Goal: Communication & Community: Connect with others

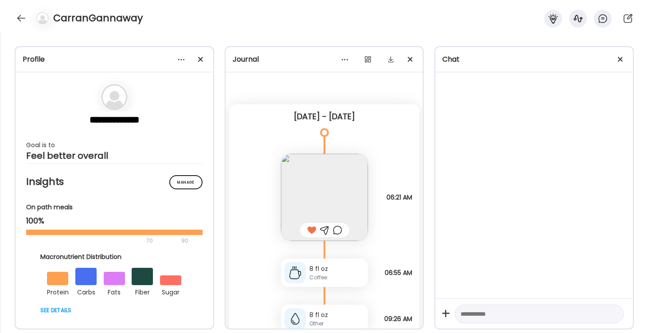
scroll to position [1109, 0]
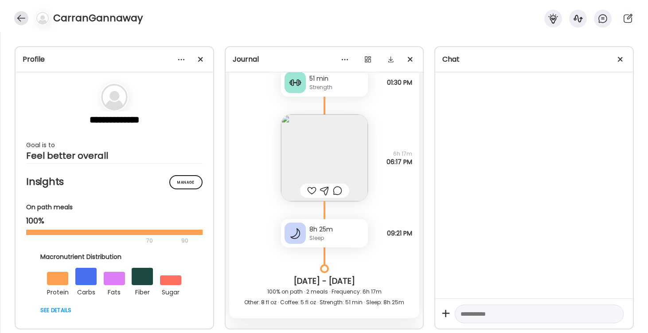
click at [22, 17] on div at bounding box center [21, 18] width 14 height 14
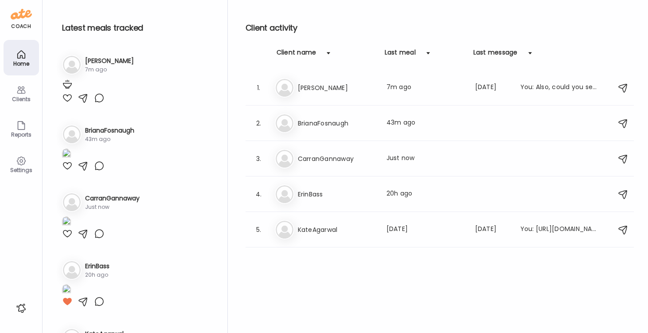
click at [66, 103] on div at bounding box center [67, 98] width 11 height 11
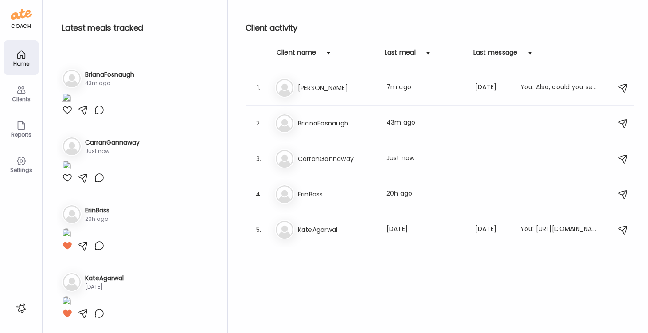
scroll to position [248, 0]
click at [68, 115] on div at bounding box center [67, 110] width 11 height 11
click at [66, 183] on div at bounding box center [67, 178] width 11 height 11
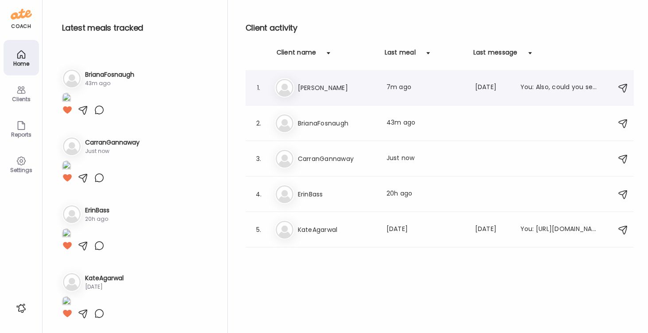
click at [307, 93] on div "[PERSON_NAME] [PERSON_NAME] Last meal: 7m ago Last message: [DATE] You: Also, c…" at bounding box center [441, 88] width 333 height 20
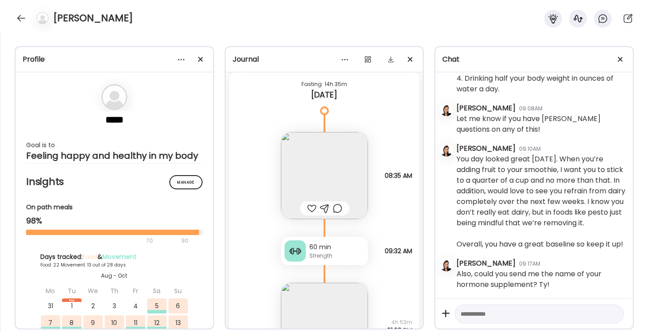
scroll to position [17957, 0]
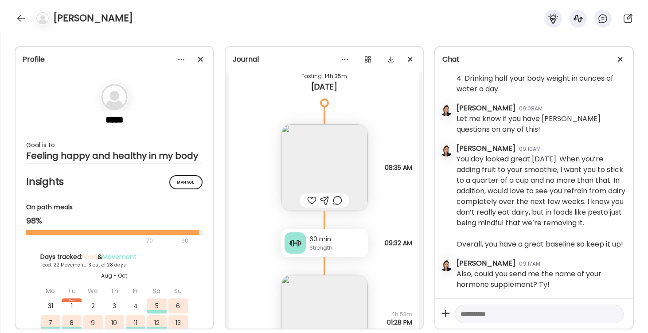
click at [344, 180] on img at bounding box center [324, 167] width 87 height 87
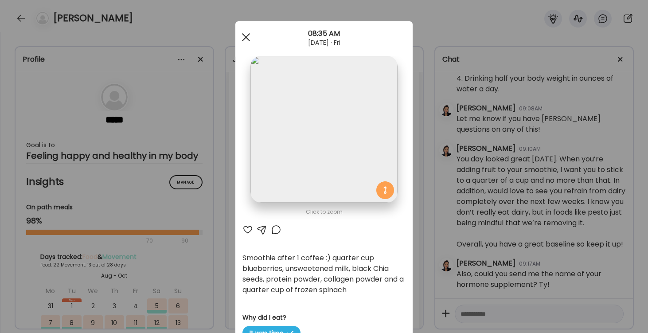
click at [245, 35] on div at bounding box center [246, 37] width 18 height 18
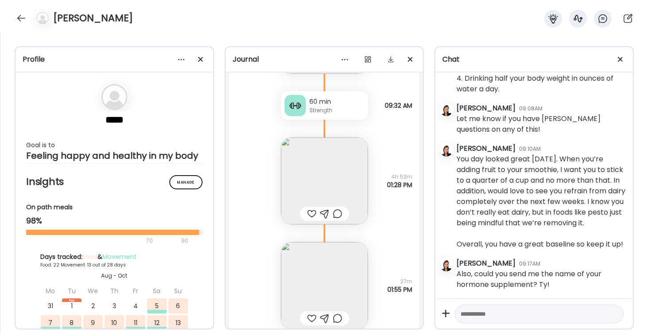
scroll to position [18102, 0]
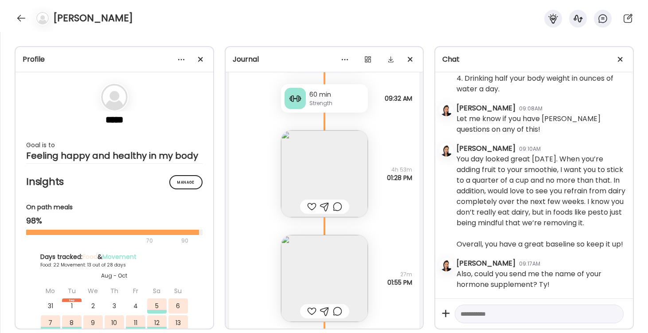
click at [322, 167] on img at bounding box center [324, 173] width 87 height 87
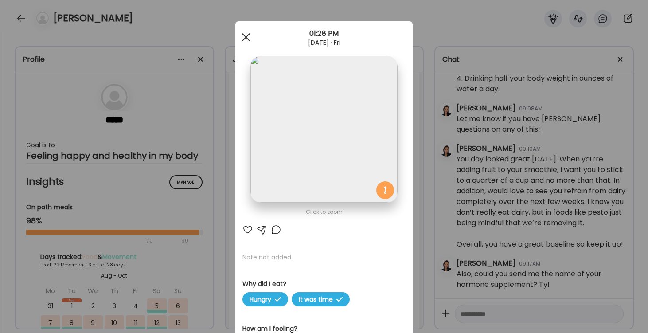
click at [246, 38] on span at bounding box center [246, 37] width 8 height 8
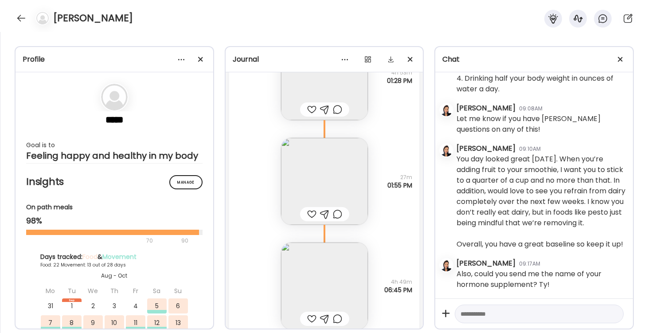
scroll to position [18218, 0]
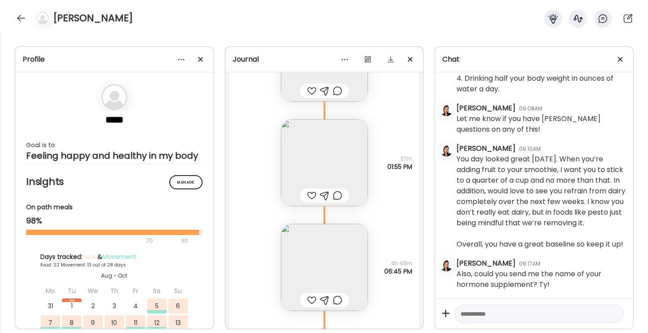
click at [326, 281] on img at bounding box center [324, 267] width 87 height 87
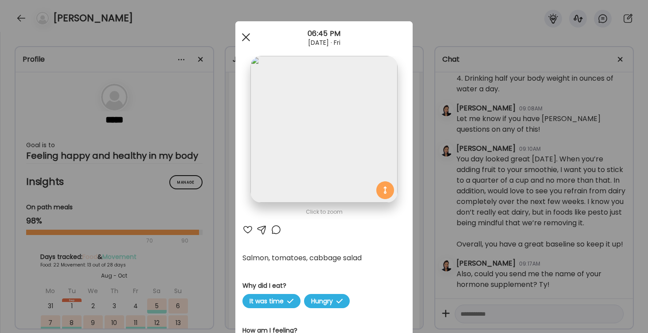
click at [246, 35] on div at bounding box center [246, 37] width 18 height 18
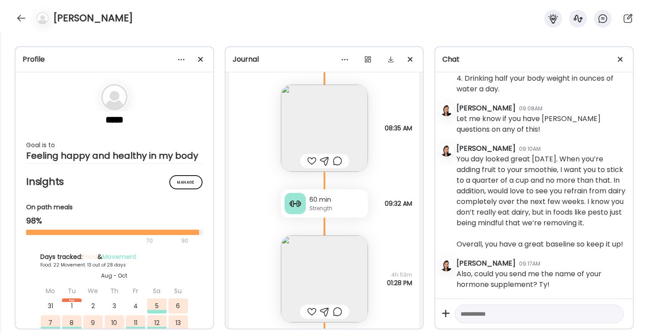
scroll to position [17977, 0]
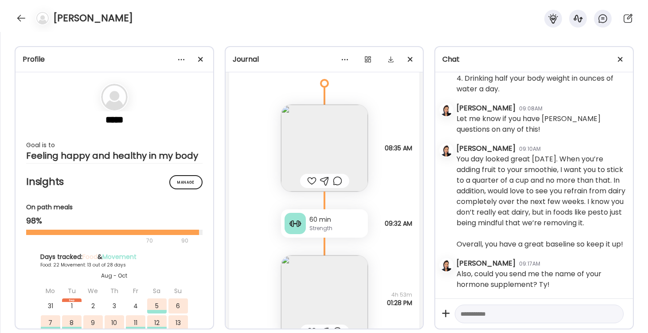
click at [318, 151] on img at bounding box center [324, 148] width 87 height 87
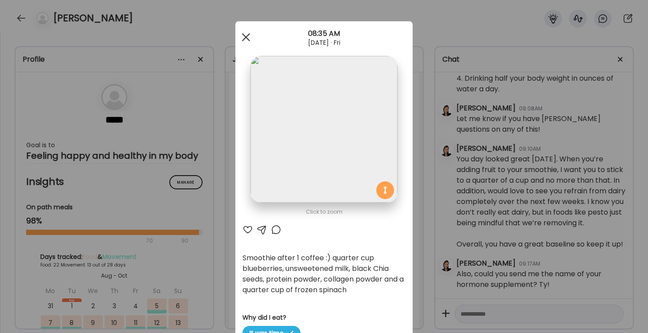
click at [244, 37] on div at bounding box center [246, 37] width 18 height 18
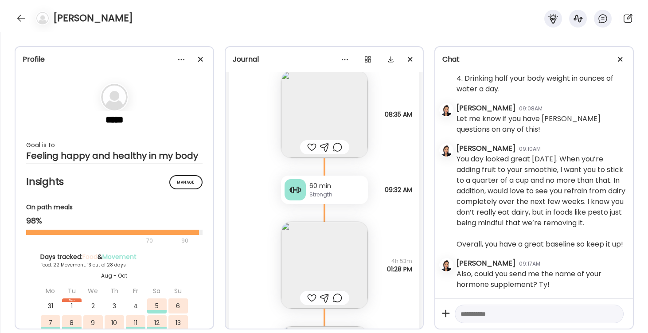
scroll to position [18011, 0]
click at [319, 90] on img at bounding box center [324, 113] width 87 height 87
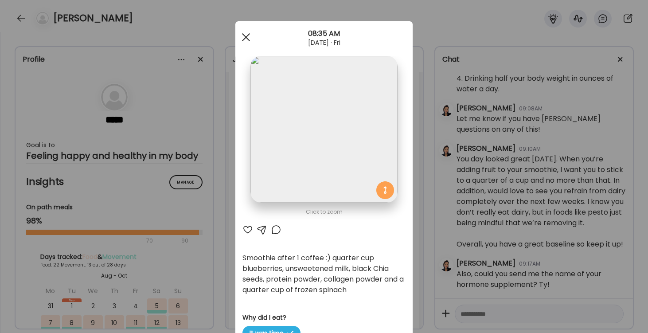
click at [246, 34] on div at bounding box center [246, 37] width 18 height 18
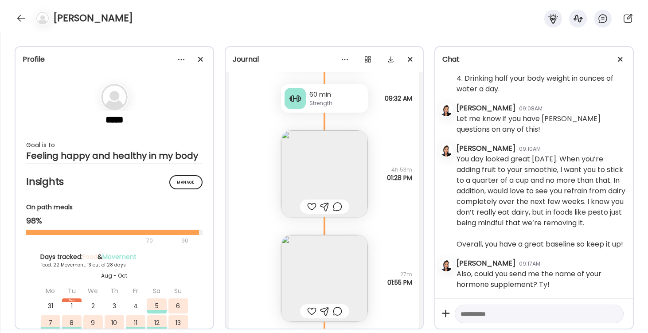
scroll to position [18112, 0]
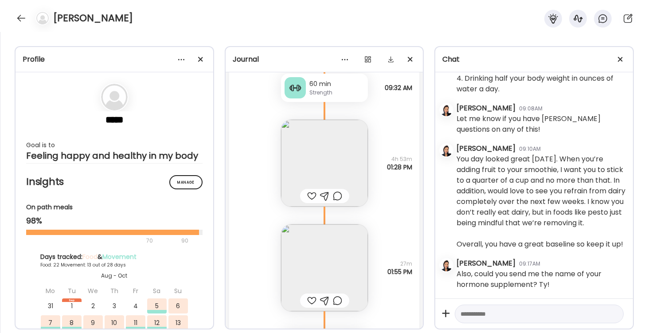
click at [318, 161] on img at bounding box center [324, 163] width 87 height 87
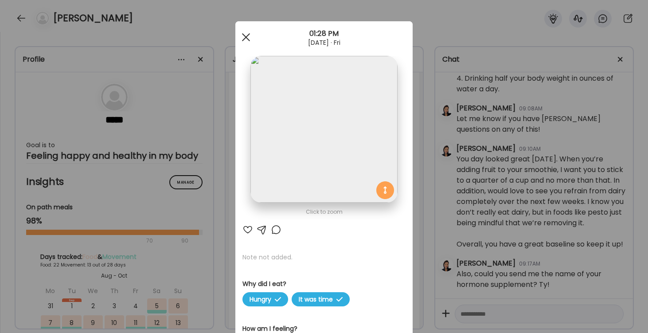
click at [246, 34] on div at bounding box center [246, 37] width 18 height 18
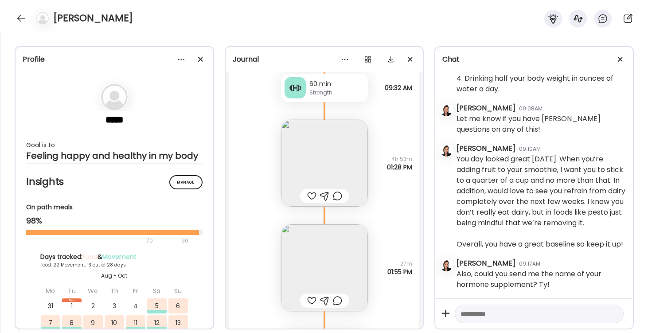
click at [318, 165] on img at bounding box center [324, 163] width 87 height 87
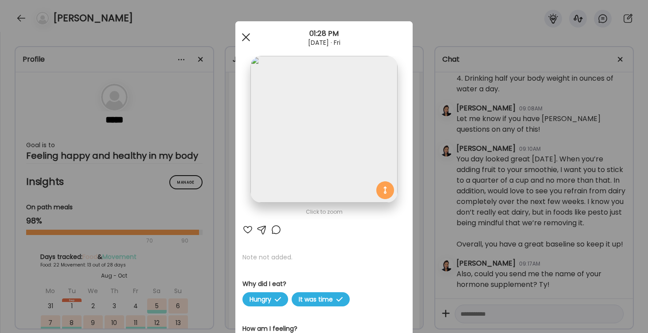
click at [244, 37] on div at bounding box center [246, 37] width 18 height 18
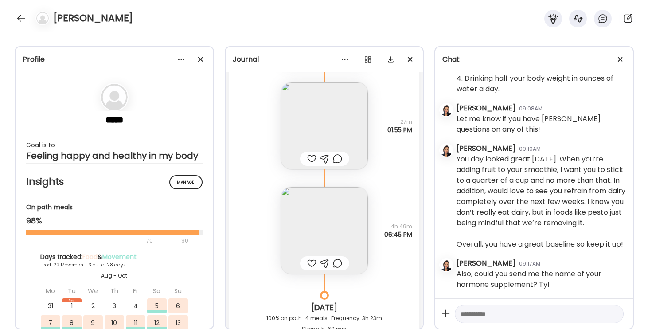
scroll to position [18334, 0]
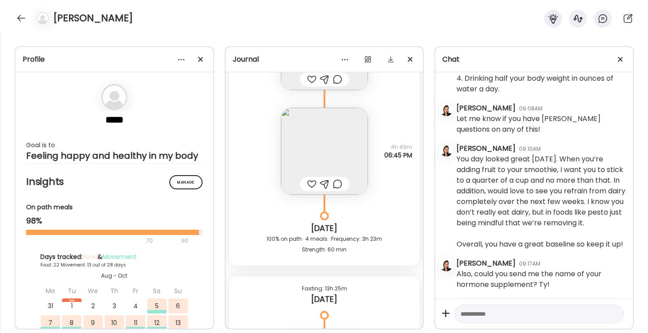
click at [318, 158] on img at bounding box center [324, 151] width 87 height 87
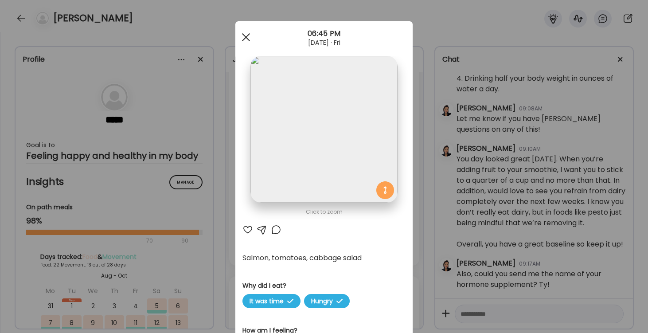
click at [247, 35] on div at bounding box center [246, 37] width 18 height 18
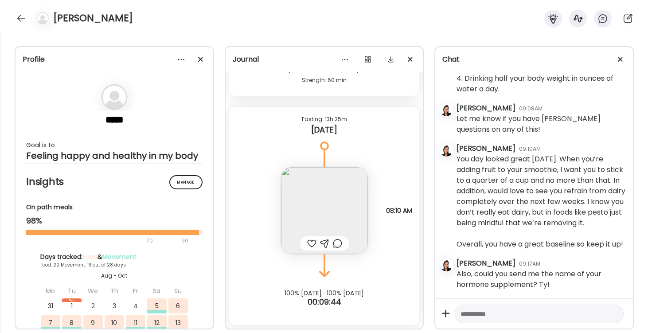
scroll to position [18503, 0]
click at [324, 200] on img at bounding box center [324, 210] width 87 height 87
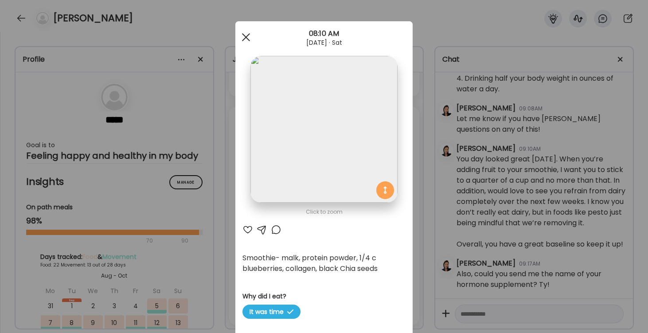
click at [247, 35] on div at bounding box center [246, 37] width 18 height 18
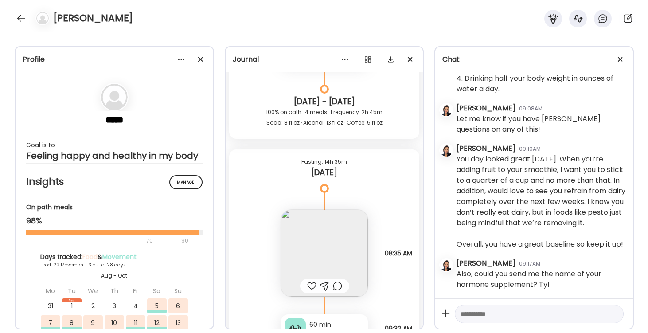
scroll to position [17870, 0]
click at [302, 129] on div "[DATE] - [DATE] 100% on path · 4 meals · Frequency: 2h 45m Soda: 8 fl oz · Alco…" at bounding box center [324, 115] width 191 height 50
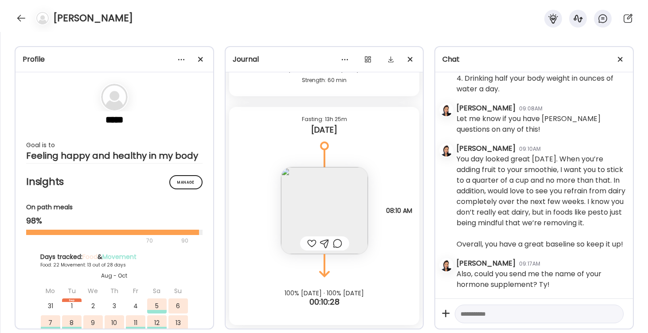
scroll to position [18503, 0]
click at [21, 16] on div at bounding box center [21, 18] width 14 height 14
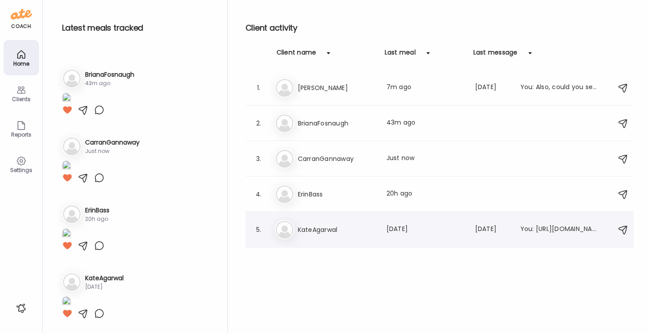
click at [313, 227] on h3 "KateAgarwal" at bounding box center [337, 229] width 78 height 11
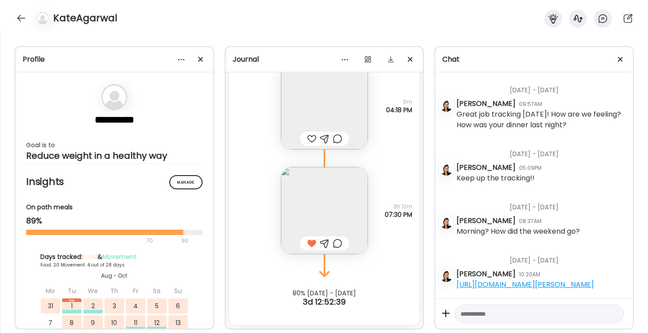
scroll to position [13307, 0]
click at [21, 18] on div at bounding box center [21, 18] width 14 height 14
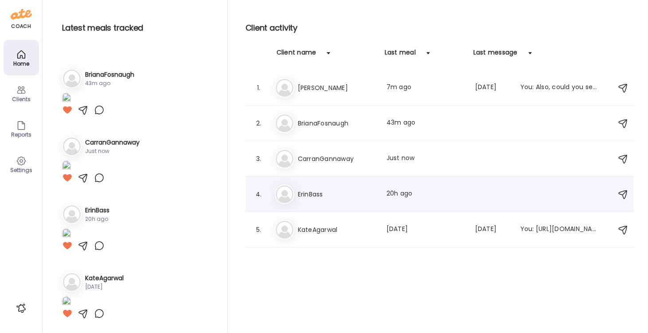
click at [323, 195] on h3 "ErinBass" at bounding box center [337, 194] width 78 height 11
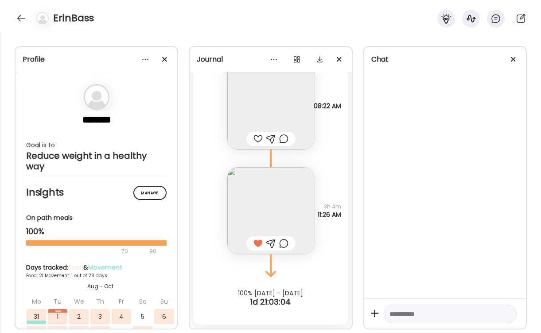
scroll to position [9689, 0]
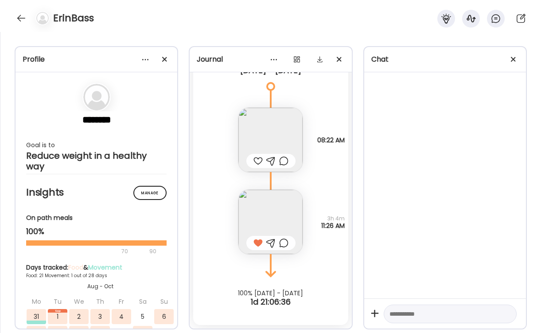
click at [16, 19] on div at bounding box center [21, 18] width 14 height 14
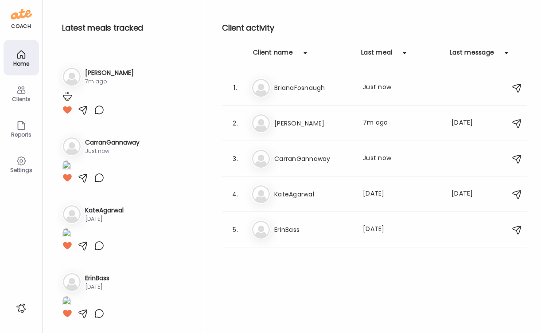
click at [300, 196] on h3 "KateAgarwal" at bounding box center [314, 194] width 78 height 11
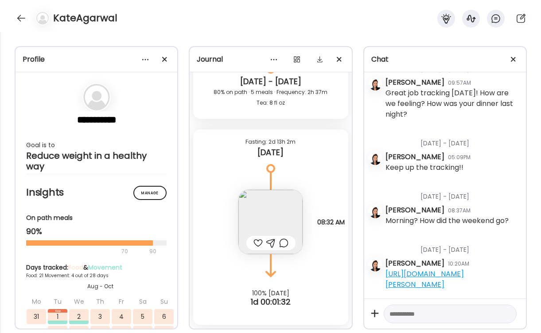
scroll to position [11579, 0]
click at [20, 18] on div at bounding box center [21, 18] width 14 height 14
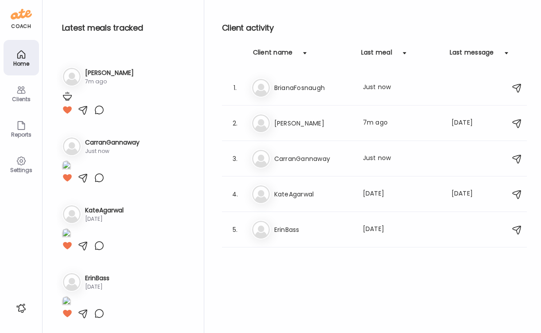
click at [303, 159] on h3 "CarranGannaway" at bounding box center [314, 158] width 78 height 11
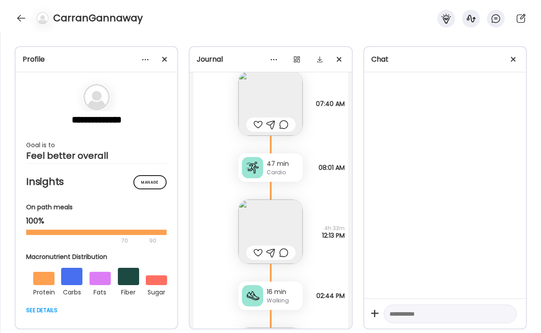
scroll to position [1402, 0]
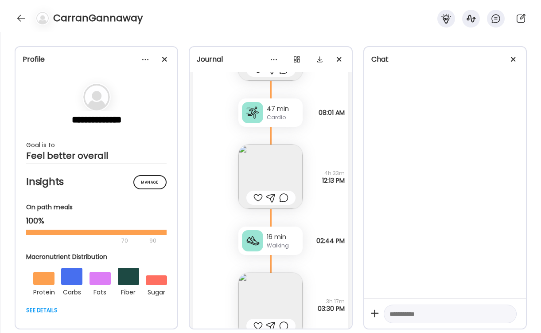
click at [269, 176] on img at bounding box center [271, 177] width 64 height 64
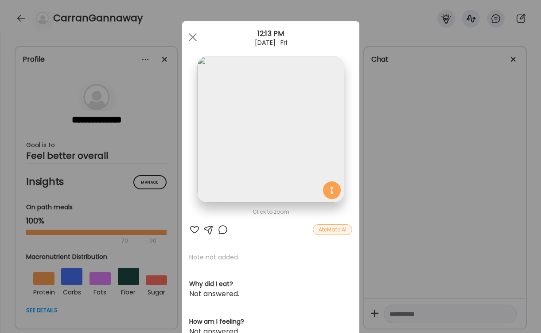
click at [195, 35] on span at bounding box center [192, 37] width 8 height 8
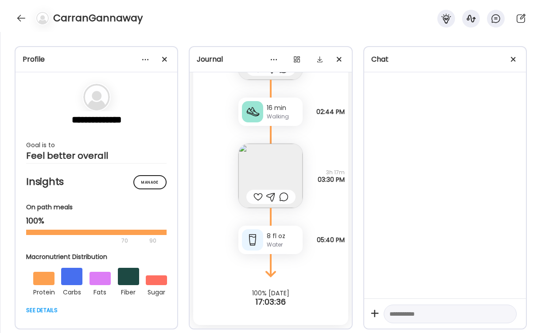
scroll to position [1531, 0]
click at [285, 169] on img at bounding box center [271, 176] width 64 height 64
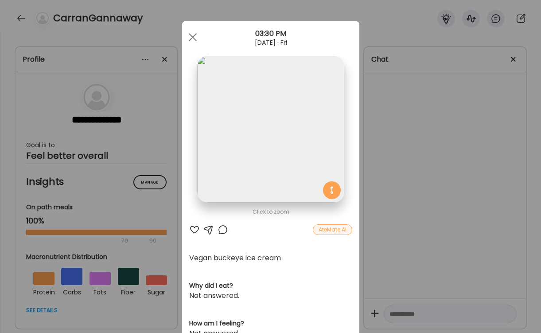
click at [194, 35] on div at bounding box center [193, 37] width 18 height 18
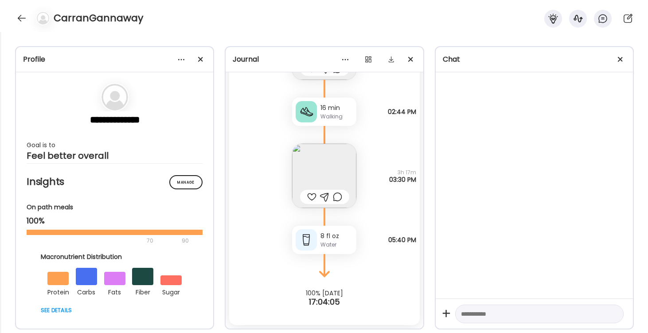
scroll to position [1654, 0]
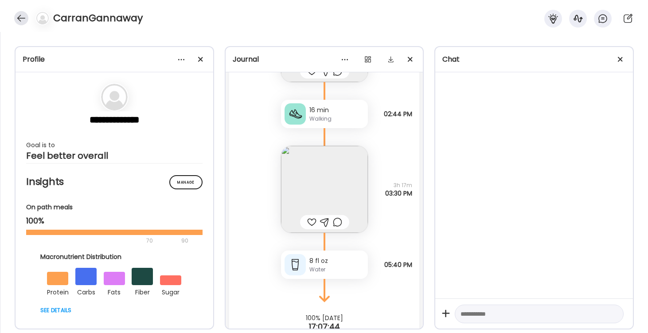
click at [19, 16] on div at bounding box center [21, 18] width 14 height 14
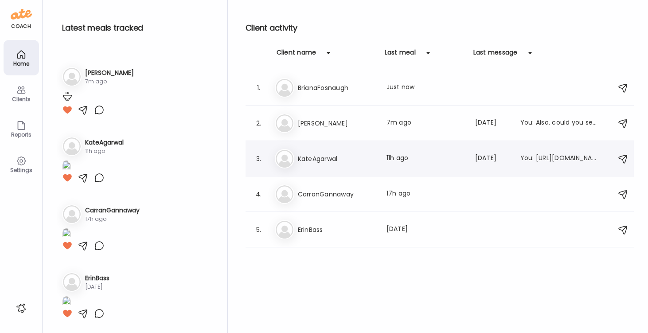
click at [314, 154] on h3 "KateAgarwal" at bounding box center [337, 158] width 78 height 11
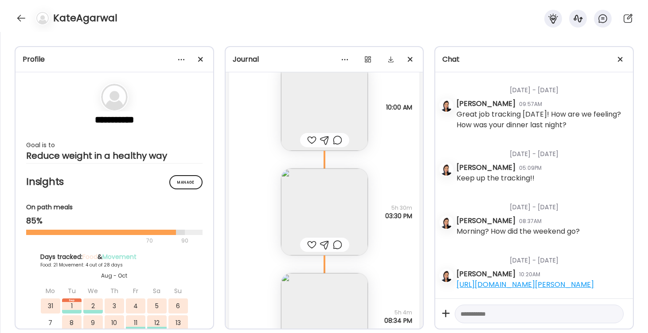
scroll to position [13647, 0]
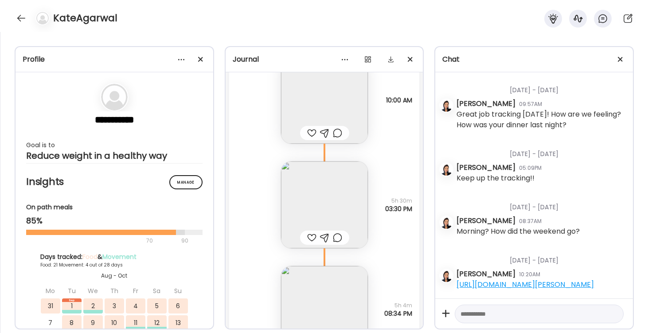
click at [327, 200] on img at bounding box center [324, 204] width 87 height 87
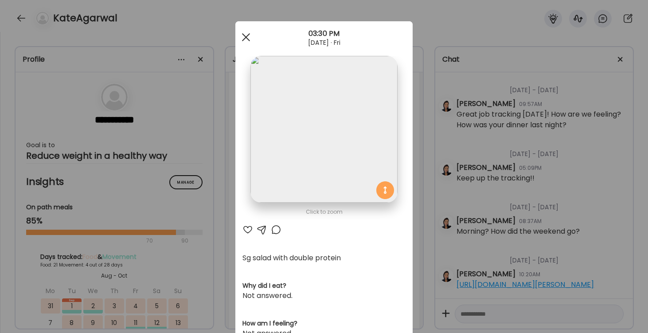
click at [244, 39] on span at bounding box center [246, 37] width 8 height 8
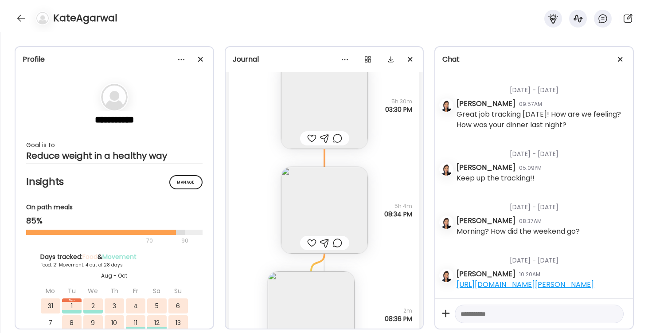
scroll to position [13787, 0]
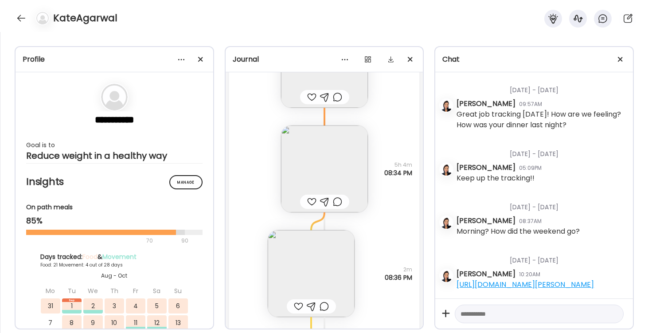
click at [323, 161] on img at bounding box center [324, 169] width 87 height 87
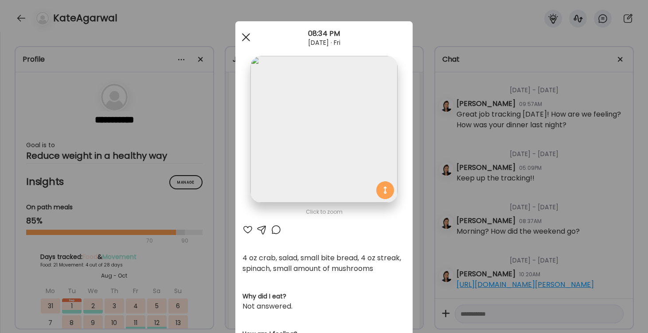
click at [247, 37] on div at bounding box center [246, 37] width 18 height 18
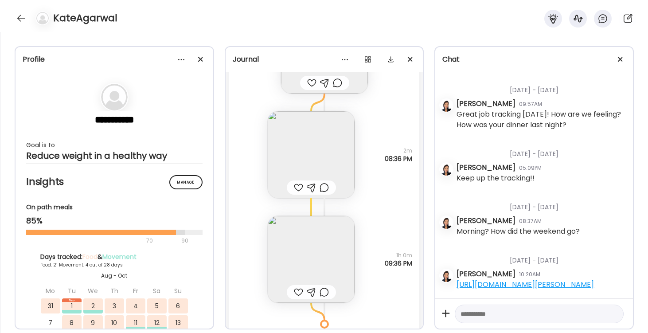
scroll to position [13924, 0]
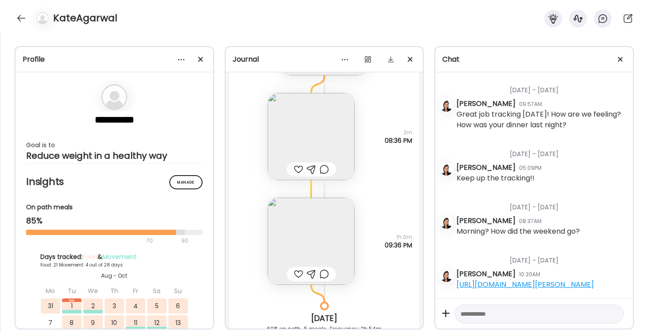
click at [315, 247] on img at bounding box center [311, 241] width 87 height 87
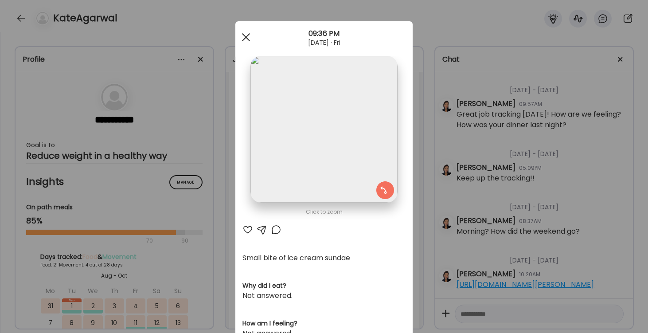
click at [246, 41] on div at bounding box center [246, 37] width 18 height 18
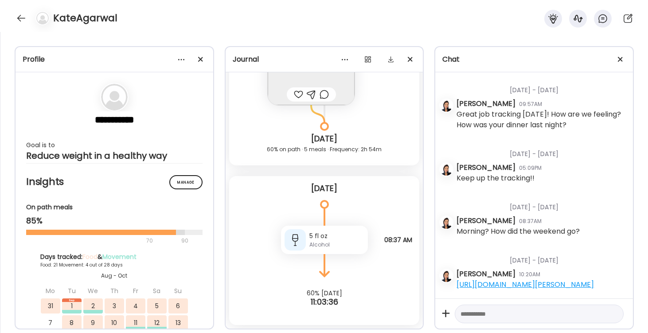
scroll to position [14104, 0]
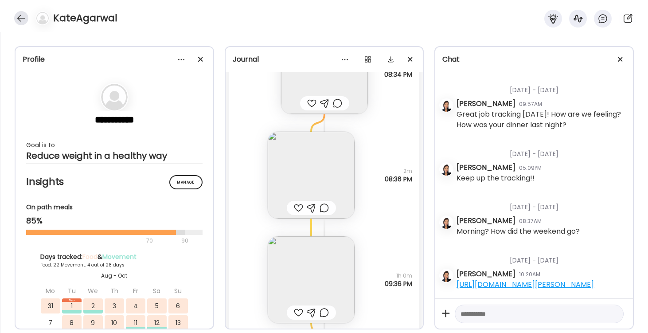
click at [20, 18] on div at bounding box center [21, 18] width 14 height 14
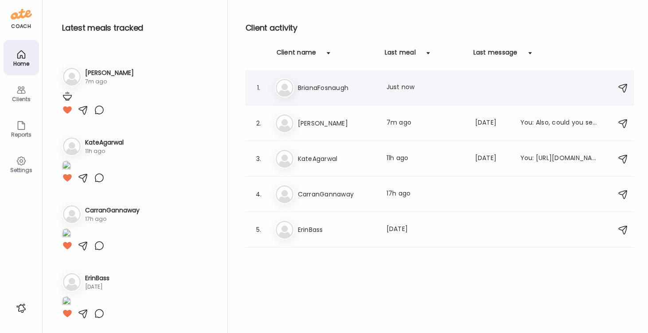
click at [321, 90] on h3 "BrianaFosnaugh" at bounding box center [337, 87] width 78 height 11
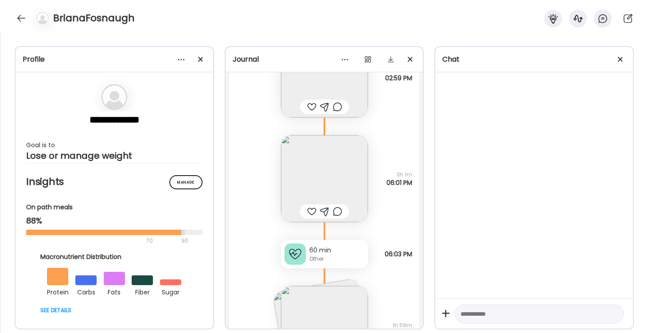
scroll to position [647, 0]
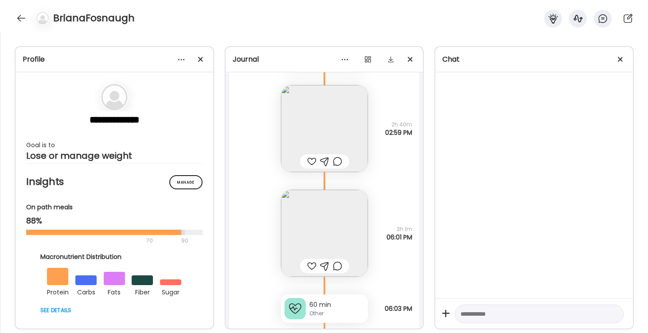
click at [322, 215] on img at bounding box center [324, 233] width 87 height 87
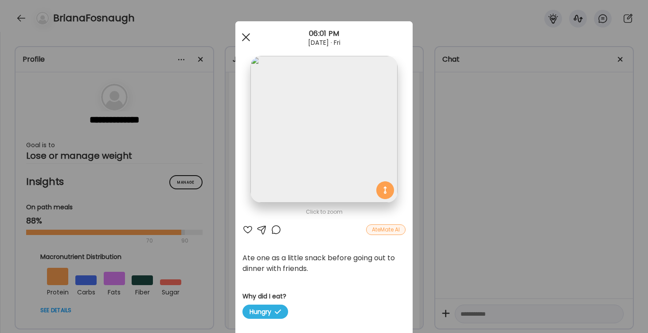
click at [247, 36] on span at bounding box center [246, 37] width 8 height 8
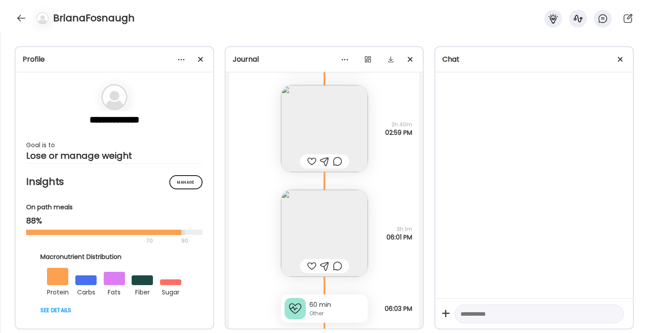
scroll to position [778, 0]
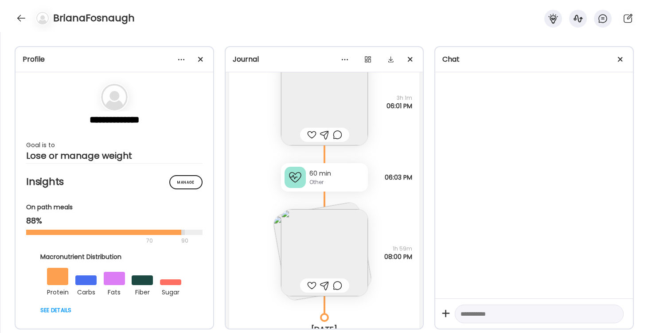
click at [327, 240] on img at bounding box center [324, 252] width 87 height 87
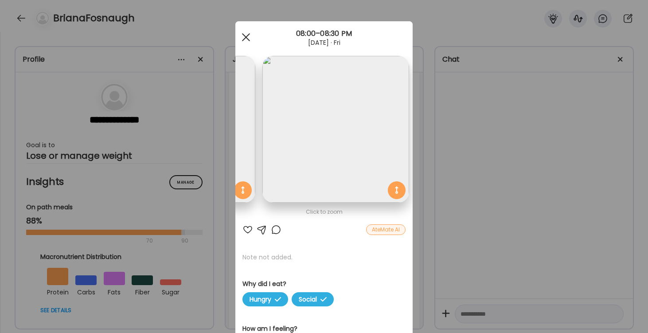
click at [244, 36] on div at bounding box center [246, 37] width 18 height 18
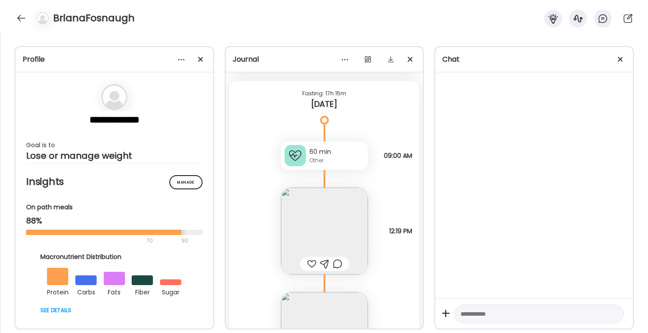
scroll to position [416, 0]
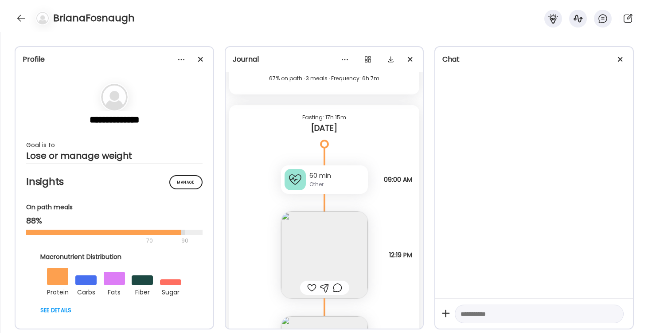
click at [327, 234] on img at bounding box center [324, 255] width 87 height 87
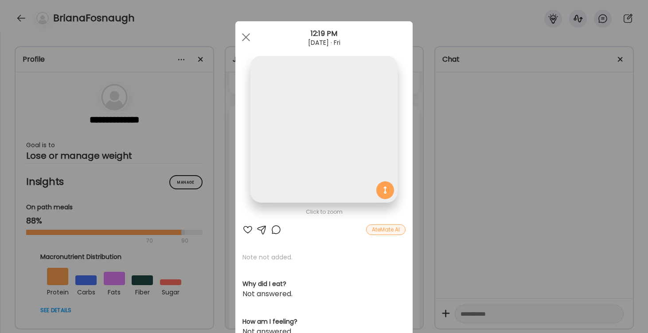
scroll to position [0, 0]
click at [246, 34] on div at bounding box center [246, 37] width 18 height 18
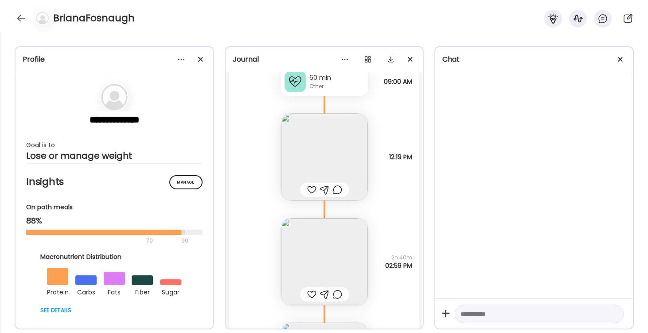
scroll to position [510, 0]
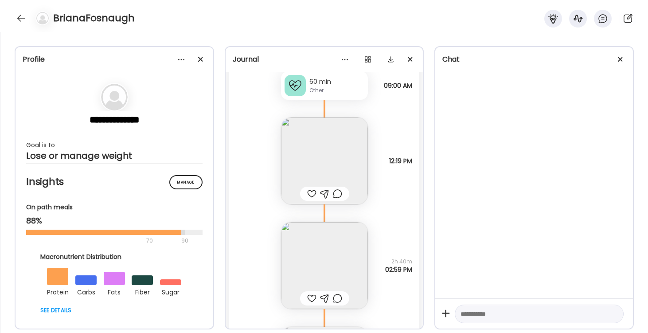
click at [344, 162] on img at bounding box center [324, 161] width 87 height 87
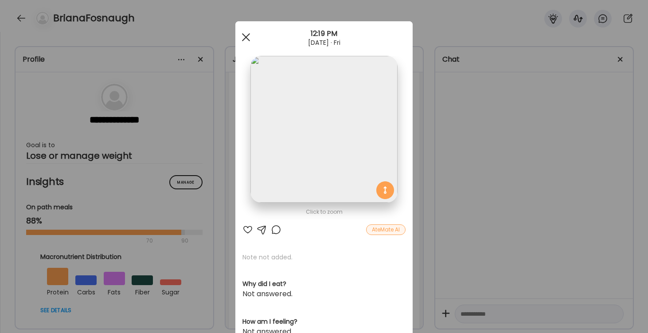
click at [245, 35] on div at bounding box center [246, 37] width 18 height 18
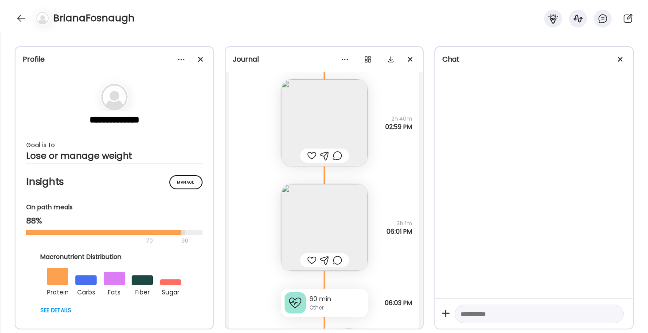
scroll to position [656, 0]
click at [327, 236] on img at bounding box center [324, 224] width 87 height 87
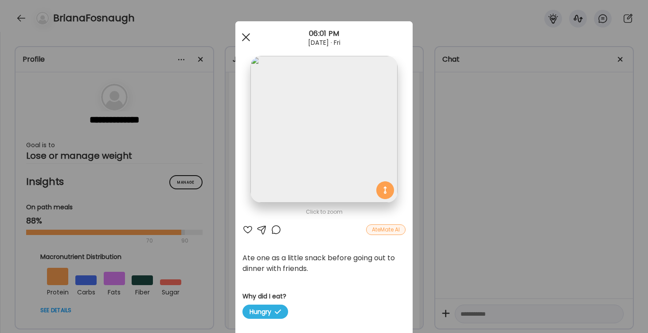
click at [247, 39] on span at bounding box center [246, 37] width 8 height 8
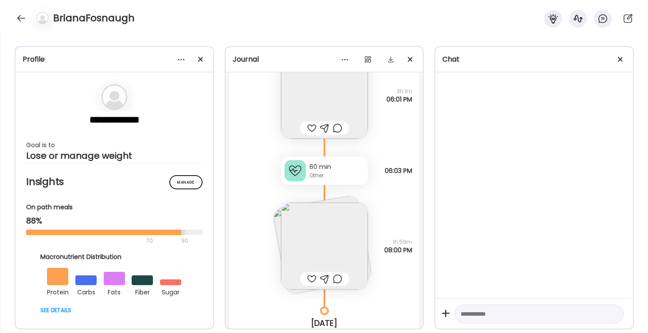
scroll to position [804, 0]
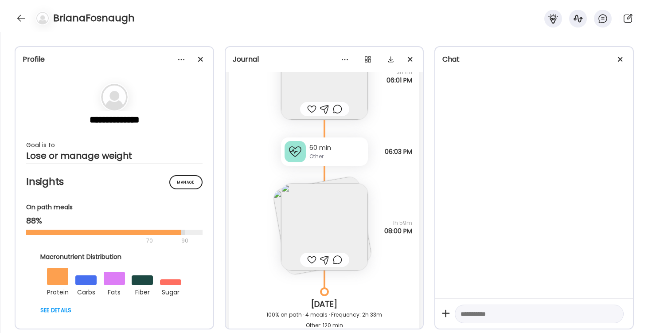
click at [335, 214] on img at bounding box center [324, 227] width 87 height 87
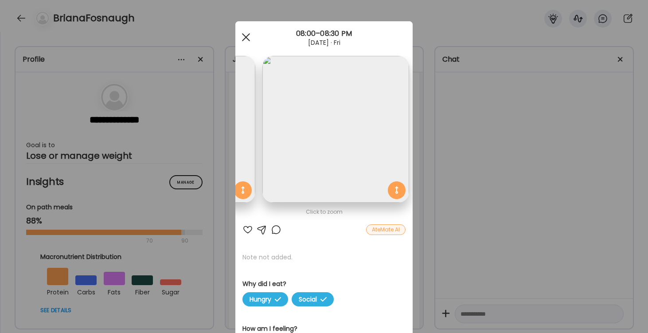
click at [247, 33] on div at bounding box center [246, 37] width 18 height 18
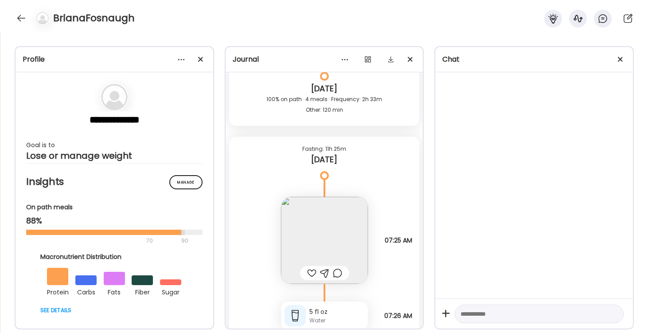
scroll to position [1029, 0]
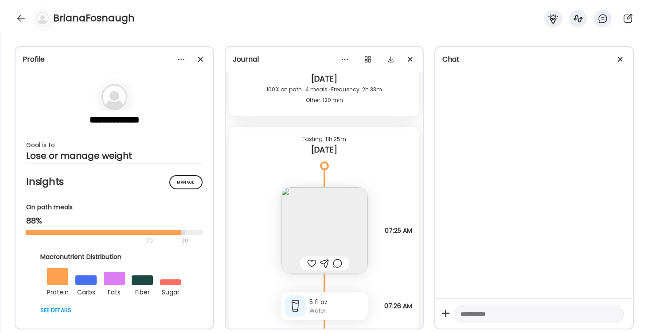
click at [329, 215] on img at bounding box center [324, 230] width 87 height 87
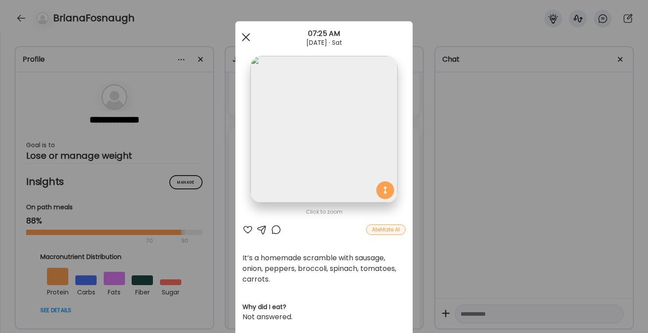
click at [246, 37] on span at bounding box center [246, 37] width 8 height 8
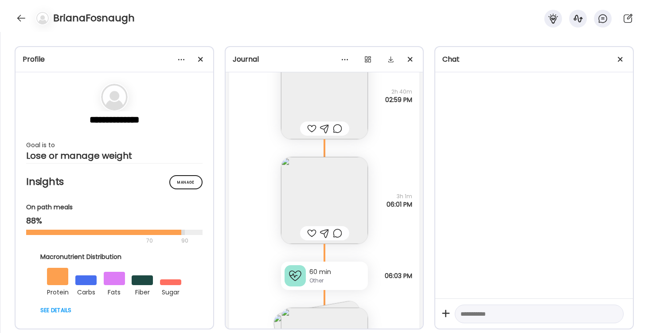
scroll to position [426, 0]
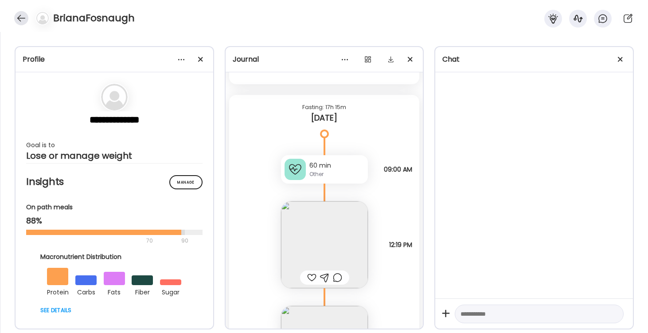
click at [19, 15] on div at bounding box center [21, 18] width 14 height 14
